Goal: Check status: Check status

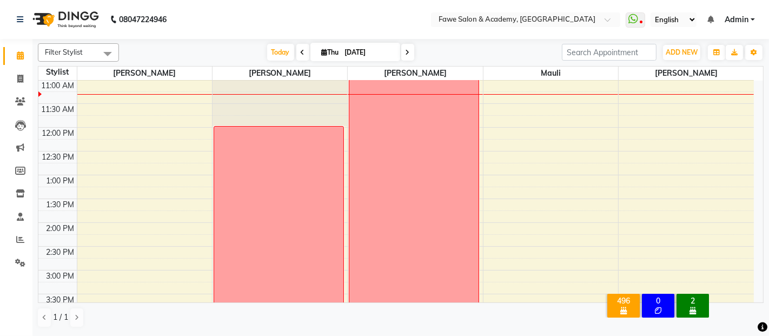
scroll to position [48, 0]
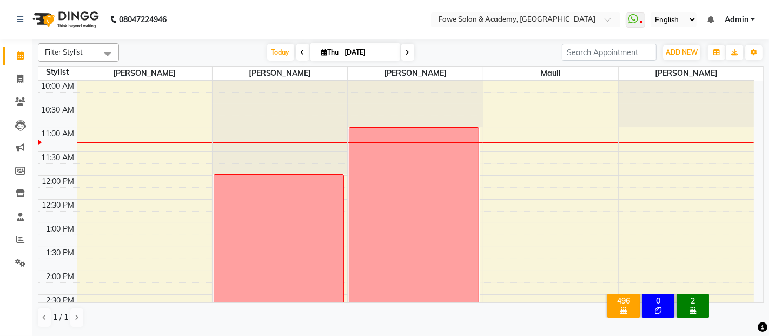
click at [406, 52] on icon at bounding box center [408, 52] width 4 height 6
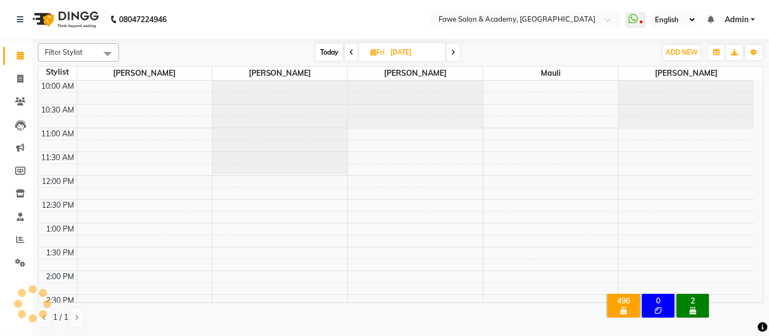
scroll to position [94, 0]
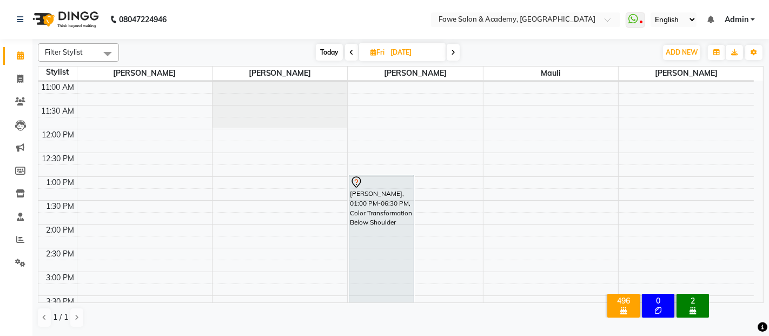
click at [452, 56] on span at bounding box center [453, 52] width 13 height 17
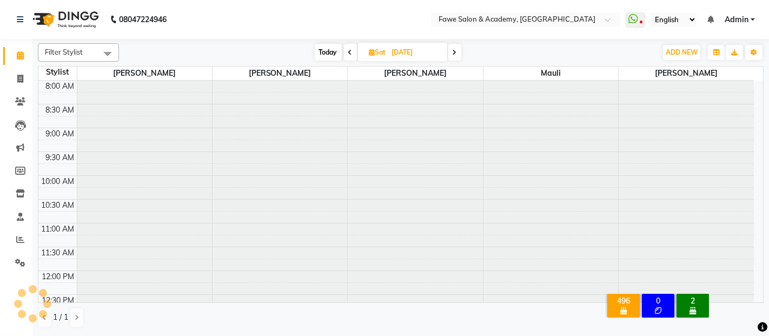
scroll to position [142, 0]
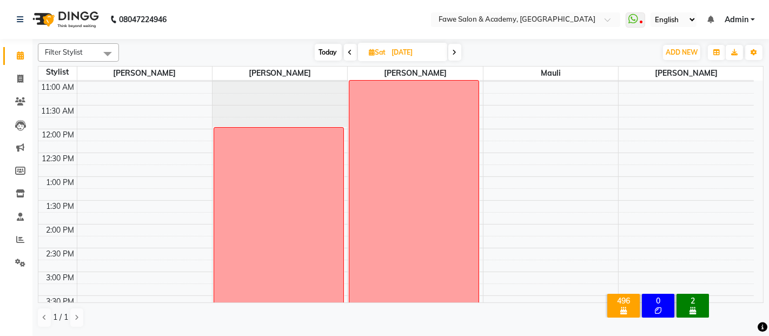
click at [454, 55] on icon at bounding box center [455, 52] width 4 height 6
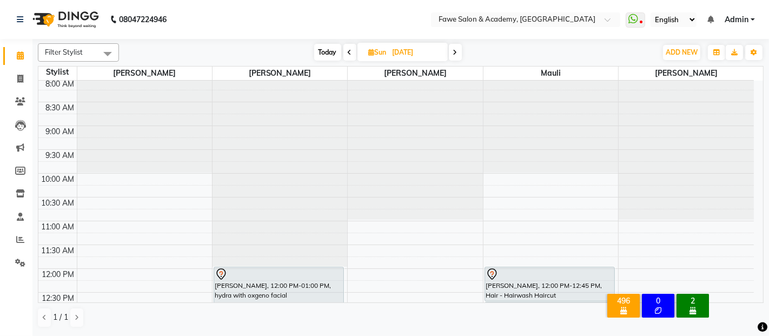
scroll to position [0, 0]
click at [456, 51] on icon at bounding box center [455, 52] width 4 height 6
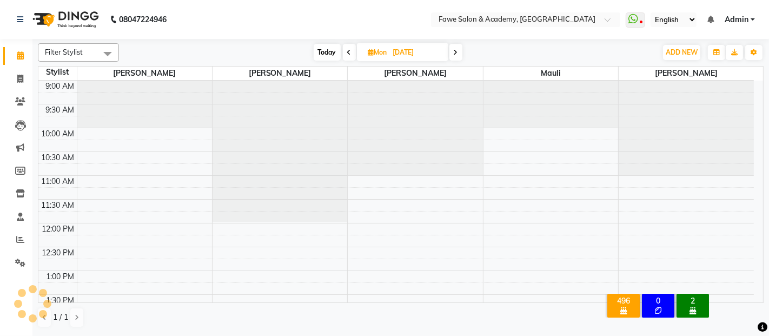
scroll to position [94, 0]
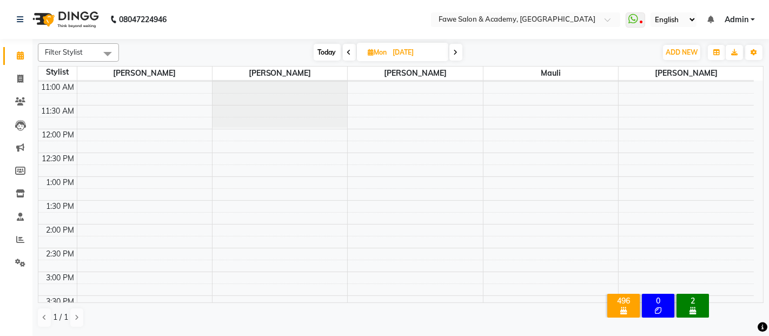
click at [456, 51] on icon at bounding box center [456, 52] width 4 height 6
click at [456, 51] on icon at bounding box center [455, 52] width 4 height 6
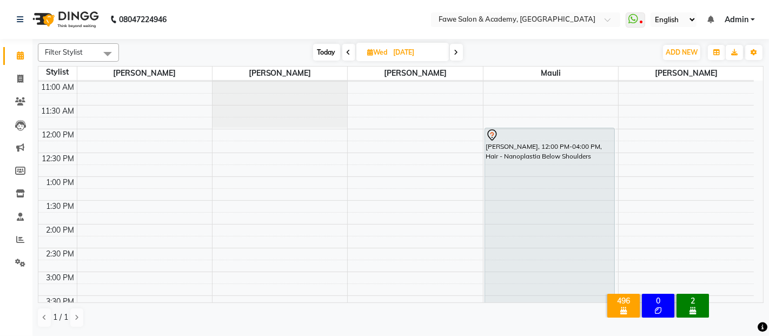
click at [326, 55] on span "Today" at bounding box center [326, 52] width 27 height 17
type input "[DATE]"
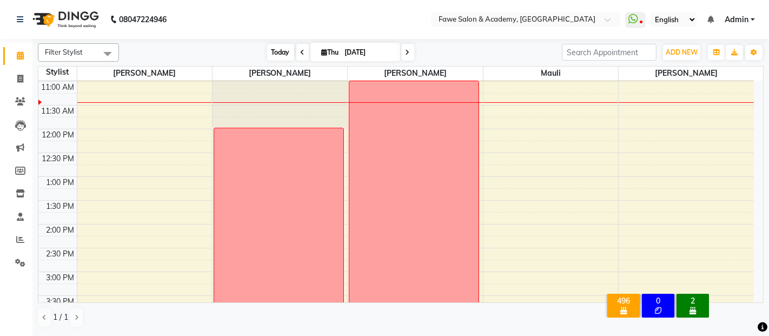
click at [326, 55] on span "Thu" at bounding box center [330, 52] width 23 height 8
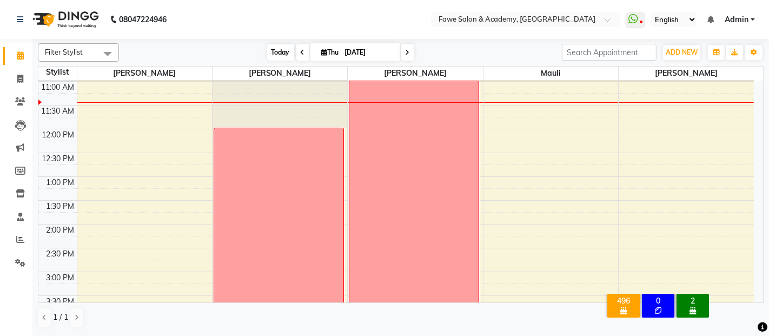
click at [326, 55] on span "Thu" at bounding box center [330, 52] width 23 height 8
click at [492, 47] on div "[DATE] [DATE]" at bounding box center [340, 52] width 432 height 16
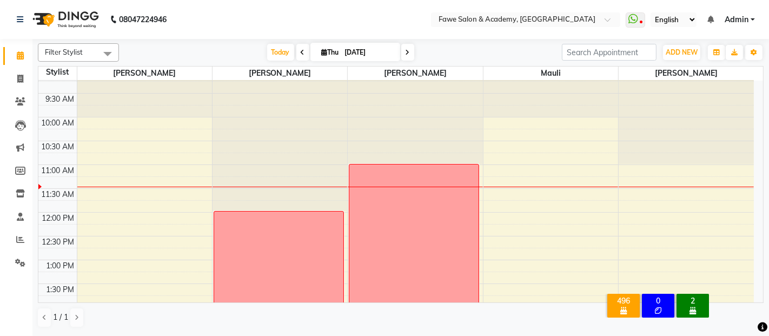
scroll to position [0, 0]
